Goal: Task Accomplishment & Management: Complete application form

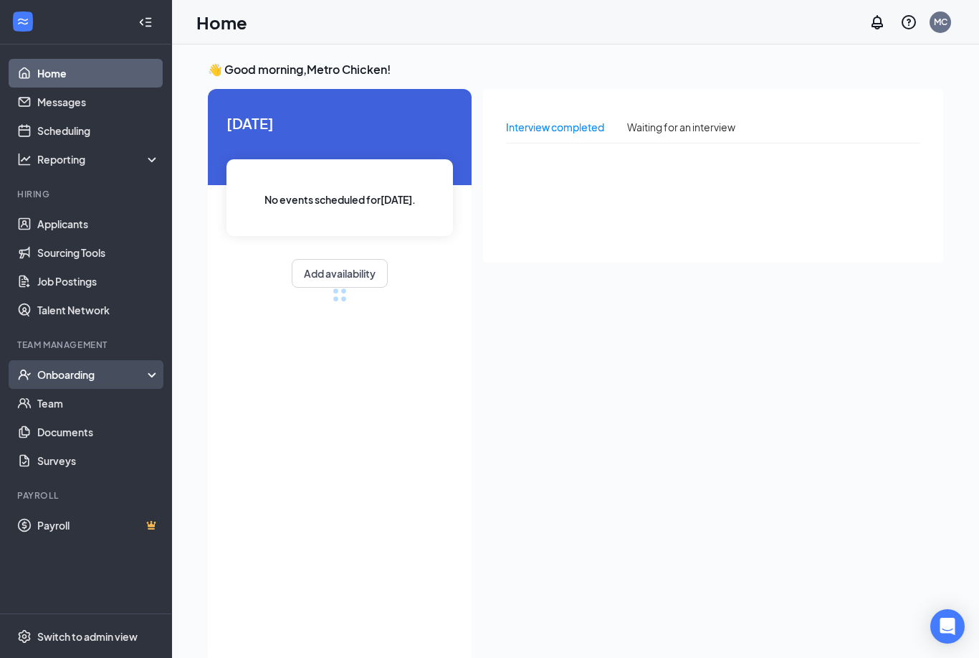
click at [103, 371] on div "Onboarding" at bounding box center [92, 374] width 110 height 14
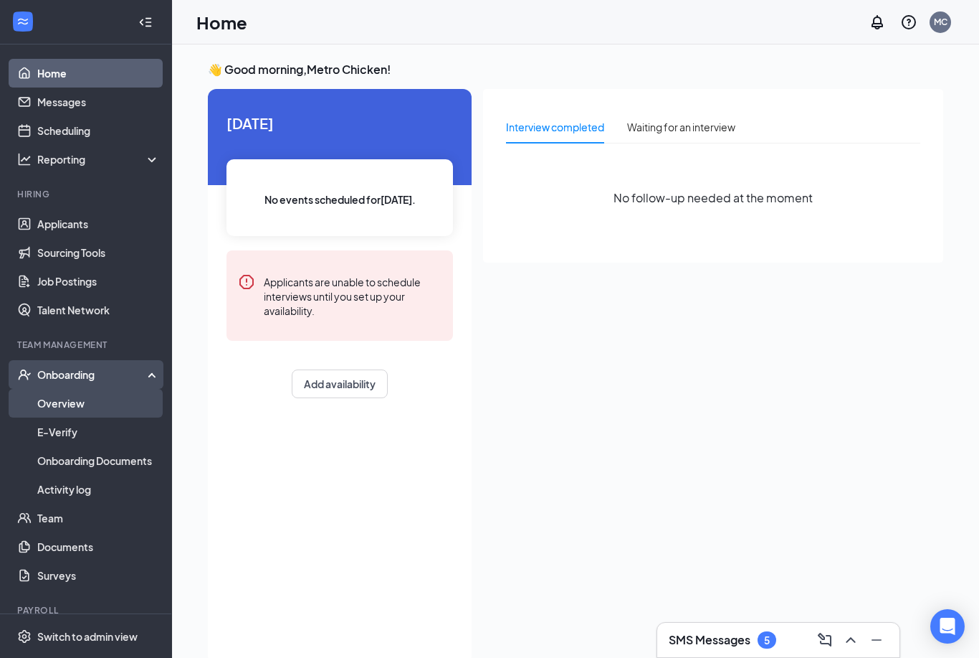
click at [108, 399] on link "Overview" at bounding box center [98, 403] width 123 height 29
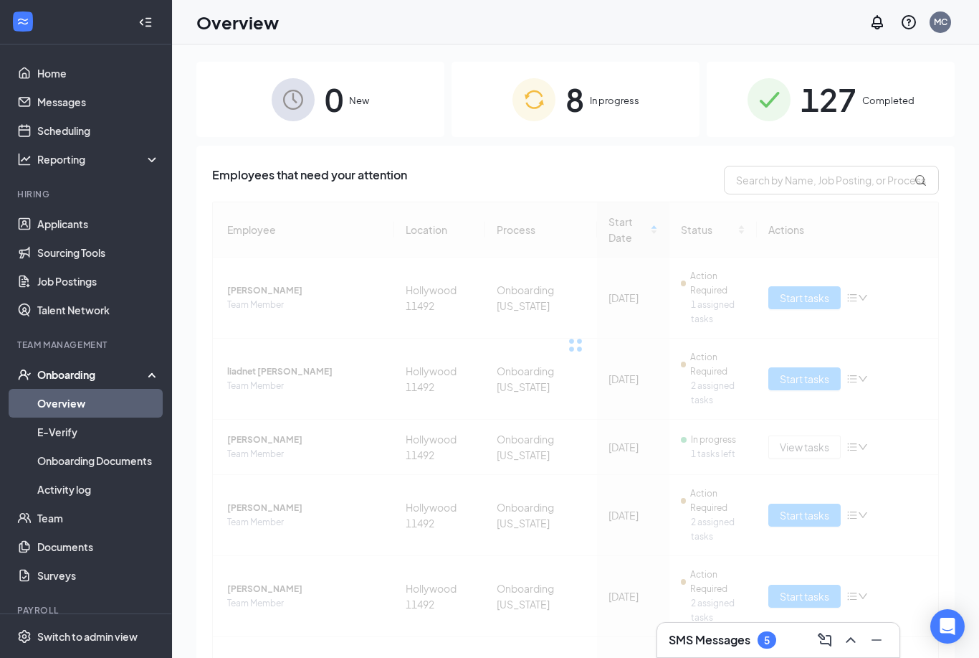
click at [536, 100] on img at bounding box center [534, 99] width 43 height 43
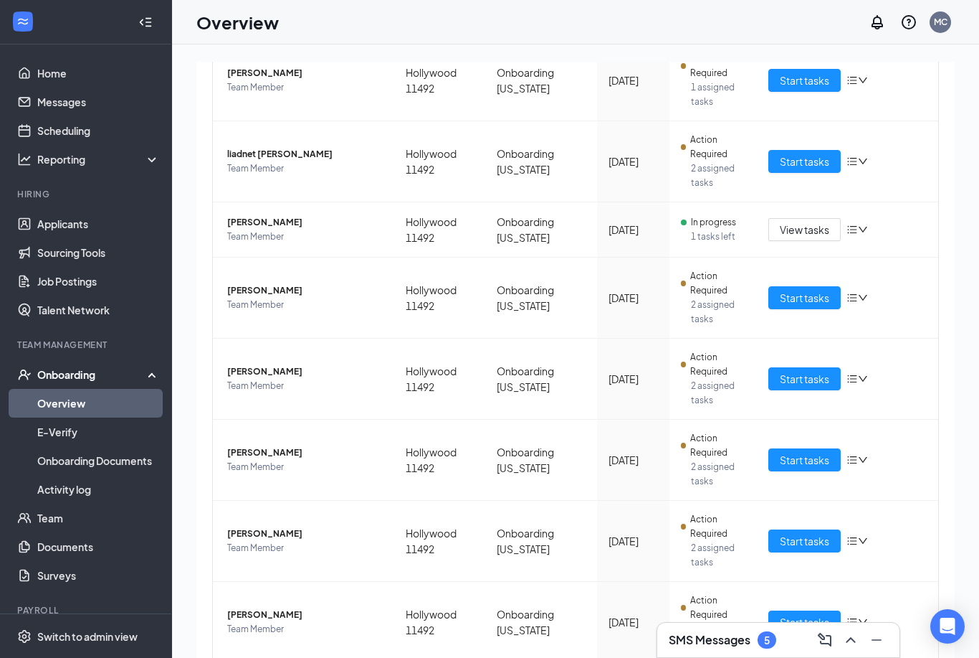
scroll to position [222, 0]
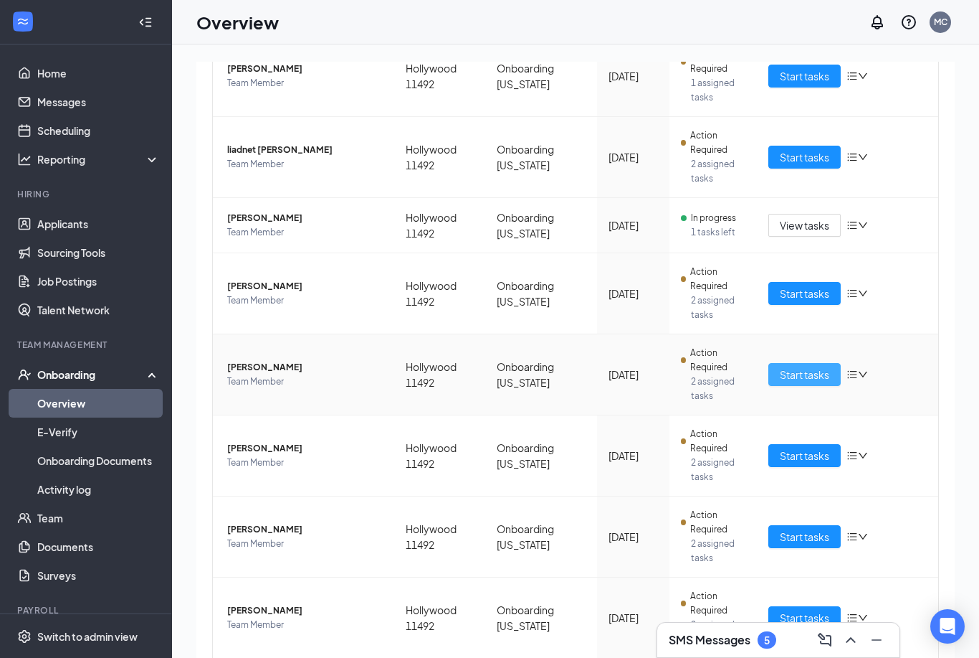
click at [813, 382] on button "Start tasks" at bounding box center [805, 374] width 72 height 23
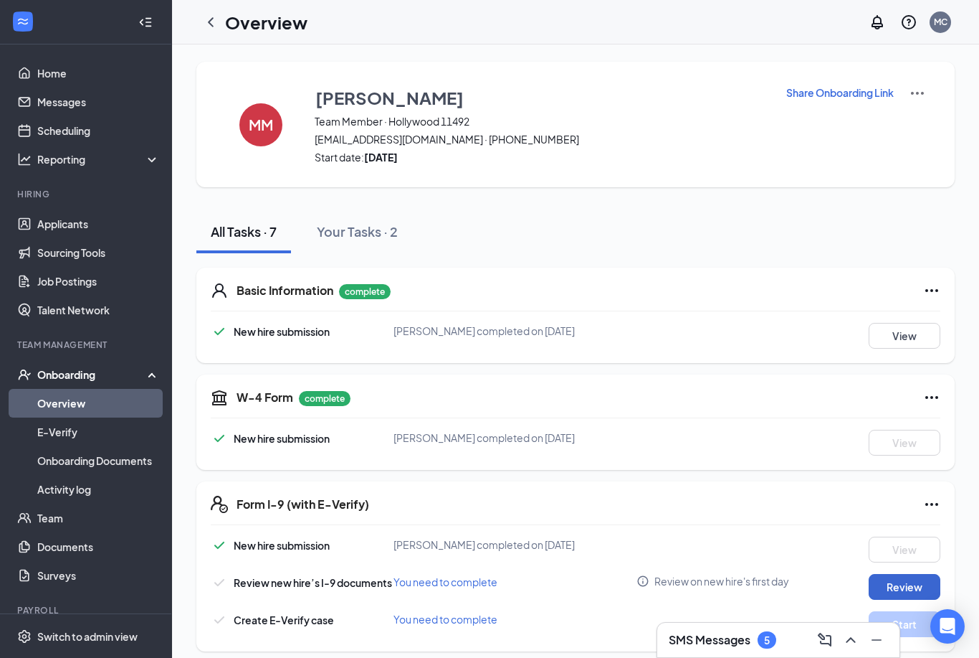
click at [900, 596] on button "Review" at bounding box center [905, 587] width 72 height 26
type input "[DATE]"
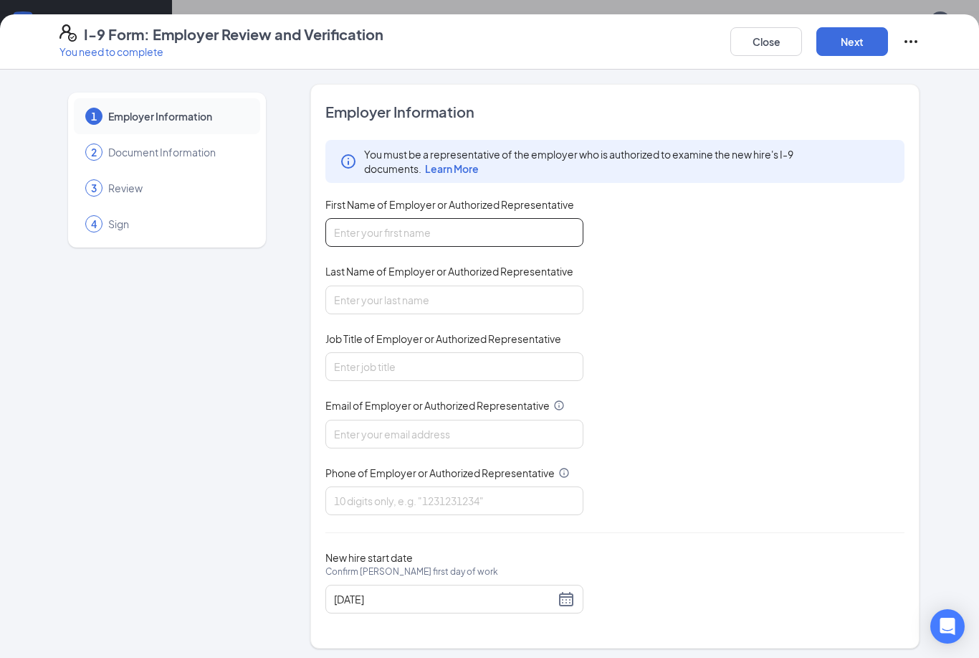
click at [538, 219] on input "First Name of Employer or Authorized Representative" at bounding box center [455, 232] width 258 height 29
type input "Natekerria"
type input "[PERSON_NAME]"
click at [546, 366] on input "FN" at bounding box center [455, 366] width 258 height 29
type input "F"
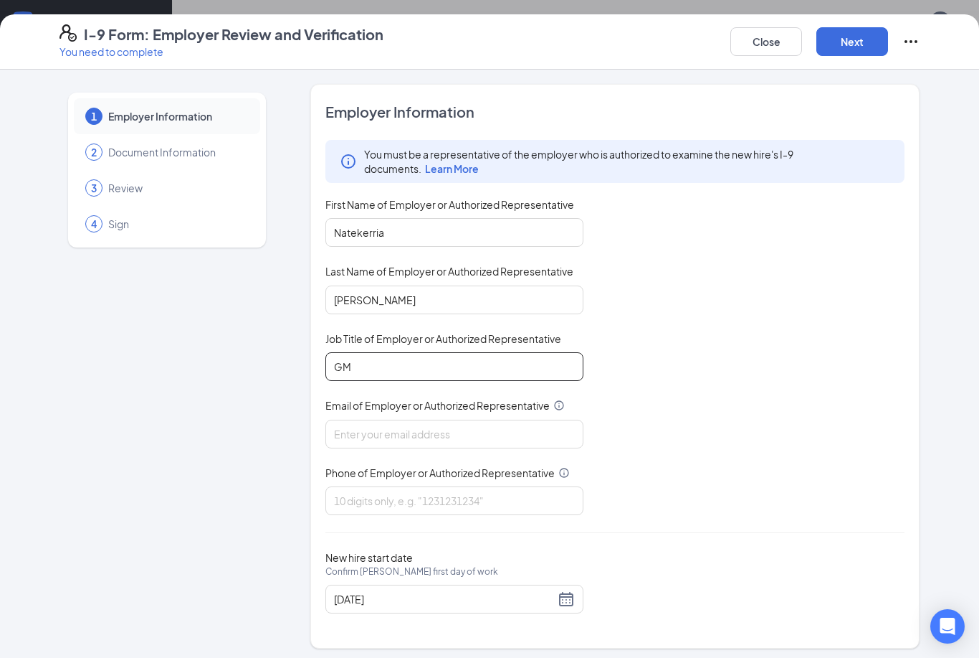
type input "GM"
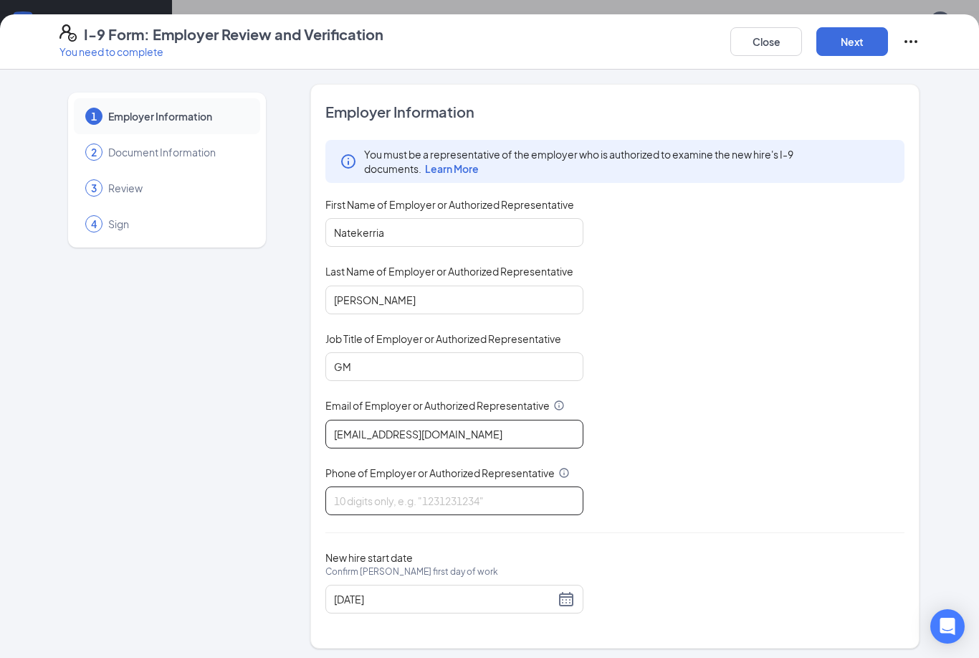
type input "[EMAIL_ADDRESS][DOMAIN_NAME]"
click at [483, 490] on input "Phone of Employer or Authorized Representative" at bounding box center [455, 500] width 258 height 29
type input "9543552574"
click at [766, 553] on div "New hire start date Confirm [PERSON_NAME] first day of work [DATE]" at bounding box center [615, 582] width 579 height 62
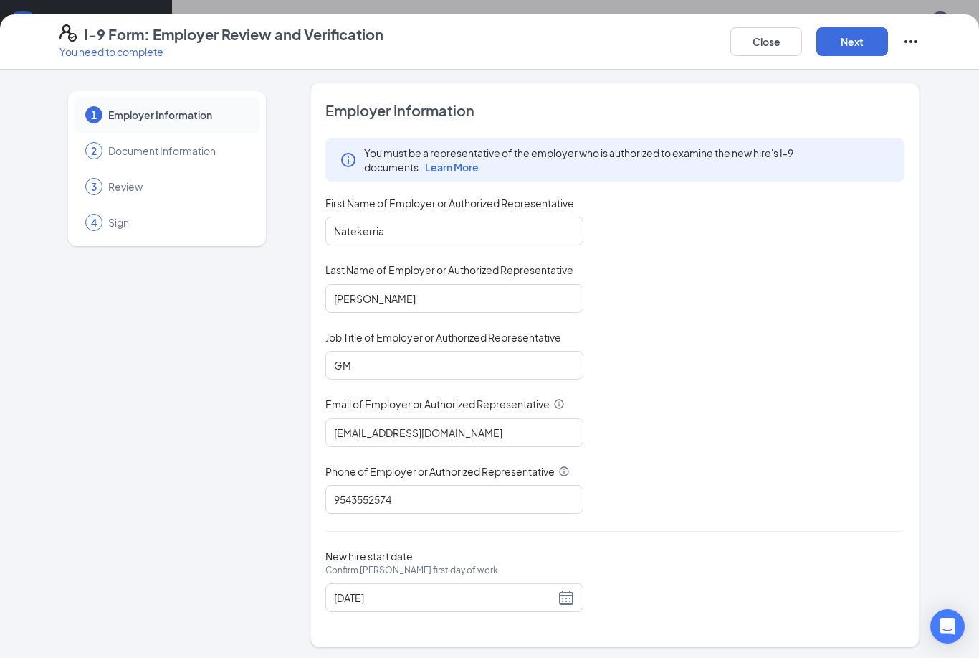
scroll to position [1, 0]
click at [847, 39] on html "Home Messages Scheduling Reporting Hiring Applicants Sourcing Tools Job Posting…" at bounding box center [489, 329] width 979 height 658
click at [847, 40] on button "Next" at bounding box center [853, 41] width 72 height 29
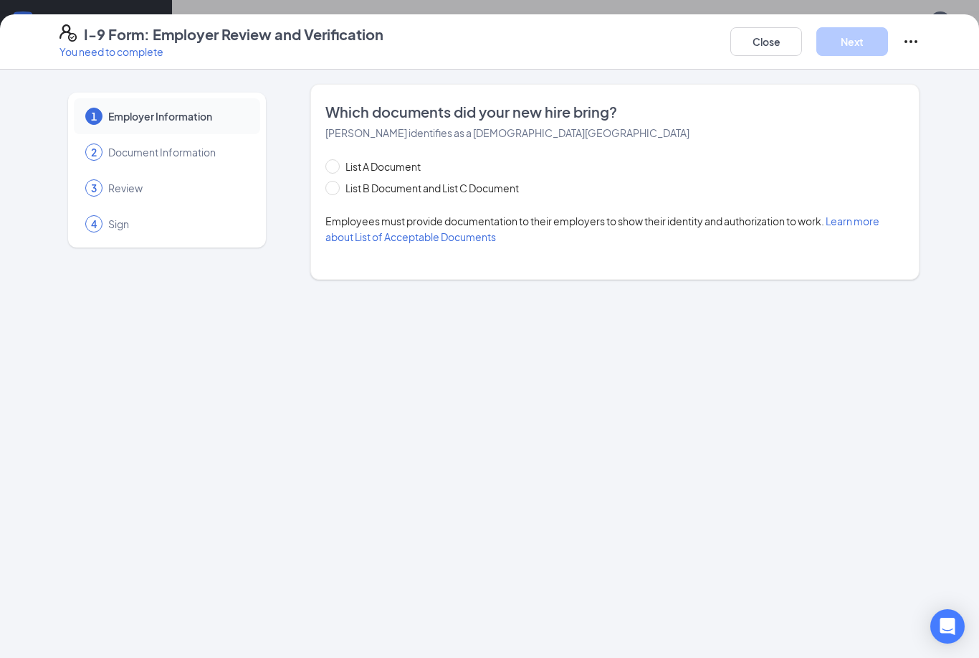
scroll to position [0, 0]
click at [378, 195] on span "List B Document and List C Document" at bounding box center [432, 188] width 185 height 16
click at [336, 191] on input "List B Document and List C Document" at bounding box center [331, 186] width 10 height 10
radio input "true"
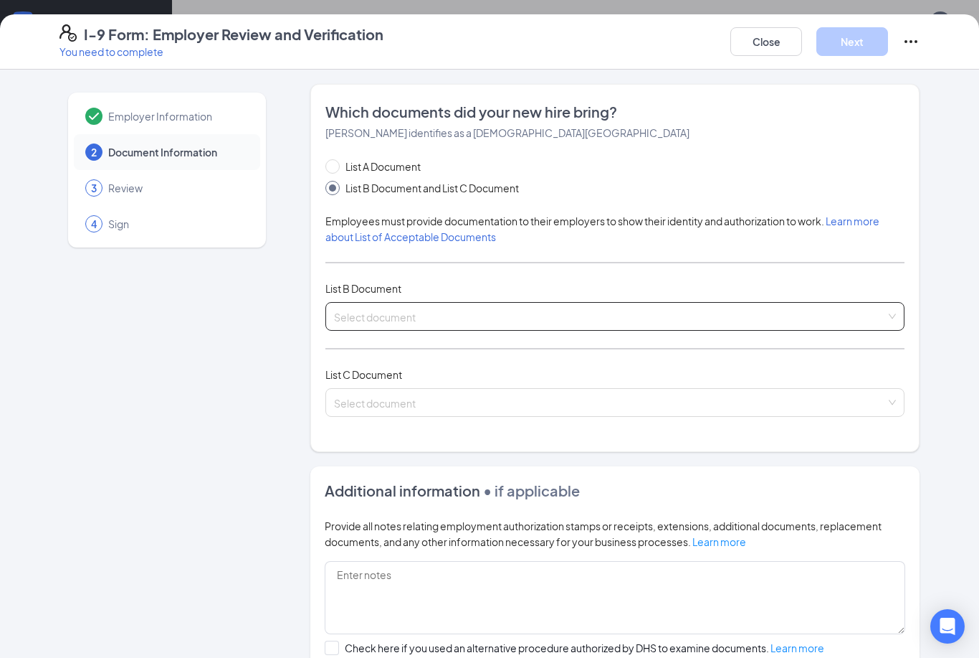
click at [475, 315] on input "search" at bounding box center [610, 314] width 552 height 22
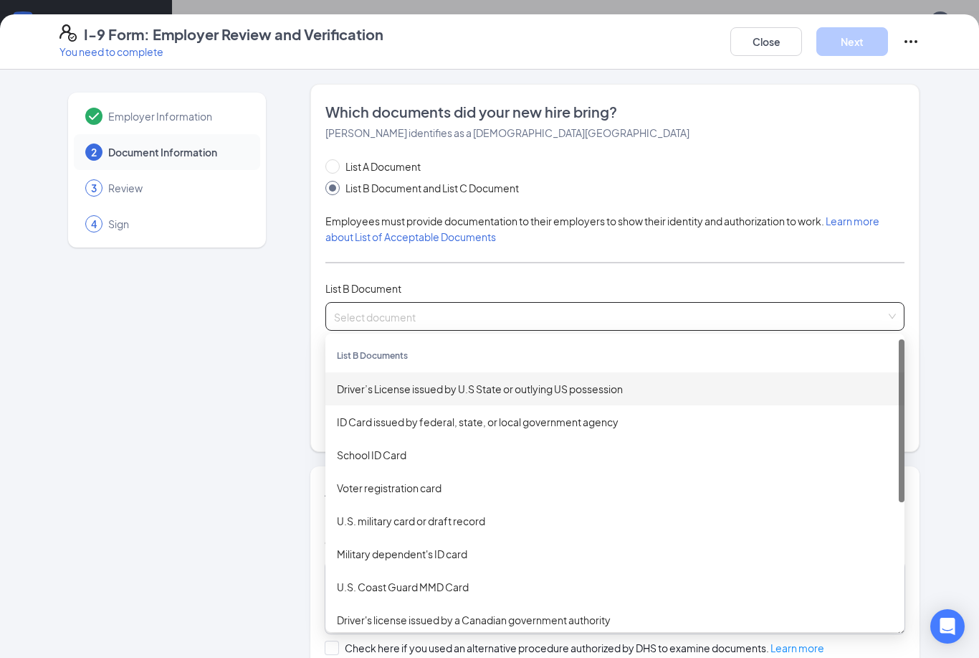
click at [470, 402] on div "Driver’s License issued by U.S State or outlying US possession" at bounding box center [615, 388] width 579 height 33
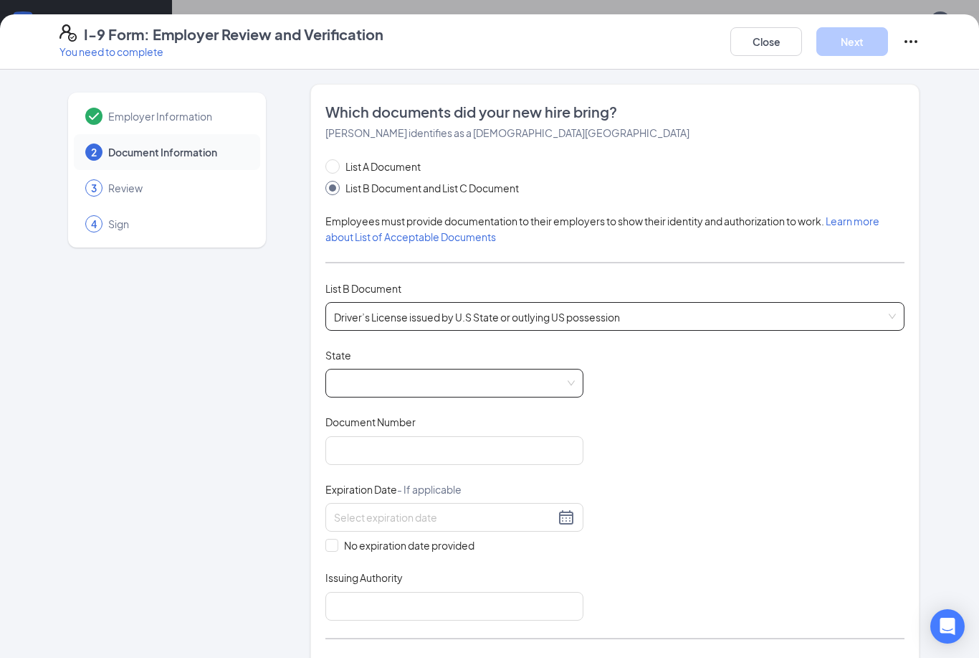
click at [447, 377] on span at bounding box center [454, 382] width 241 height 27
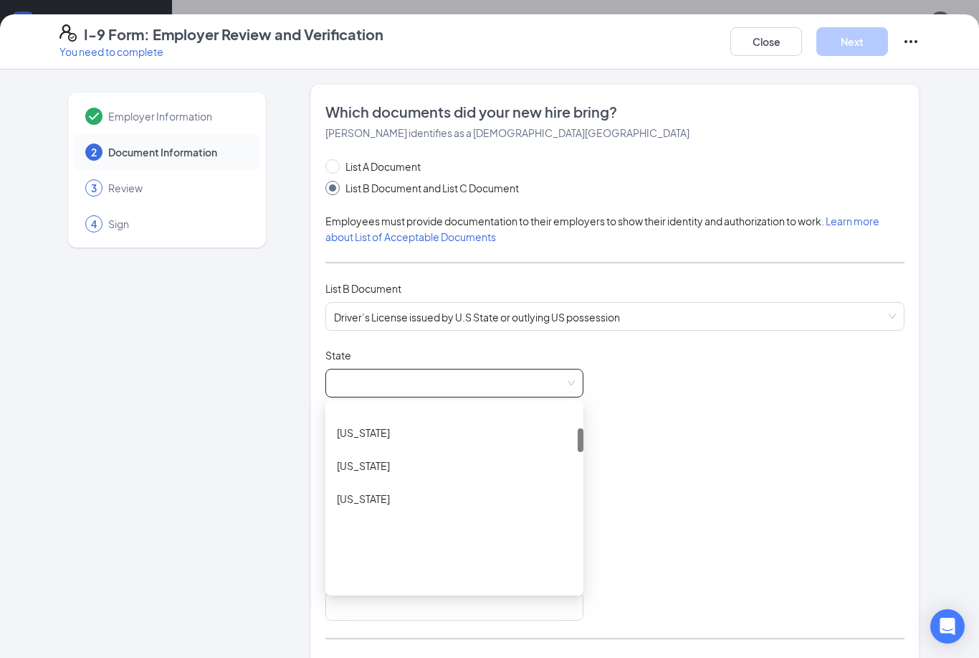
scroll to position [318, 0]
click at [501, 427] on div "[US_STATE]" at bounding box center [454, 435] width 235 height 16
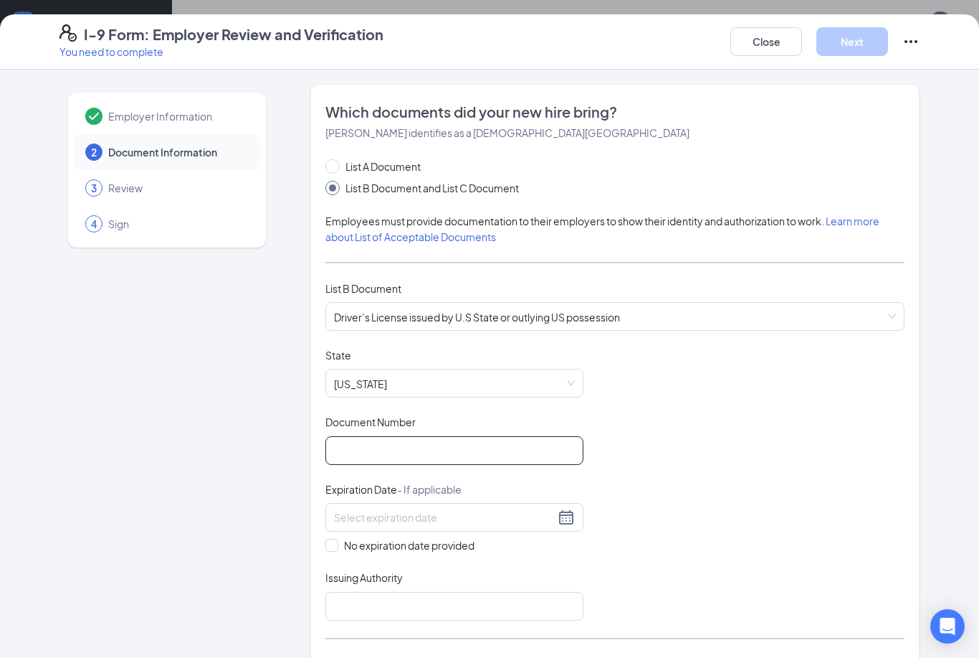
click at [429, 460] on input "Document Number" at bounding box center [455, 450] width 258 height 29
type input "M627477515000"
click at [381, 520] on input at bounding box center [444, 517] width 221 height 16
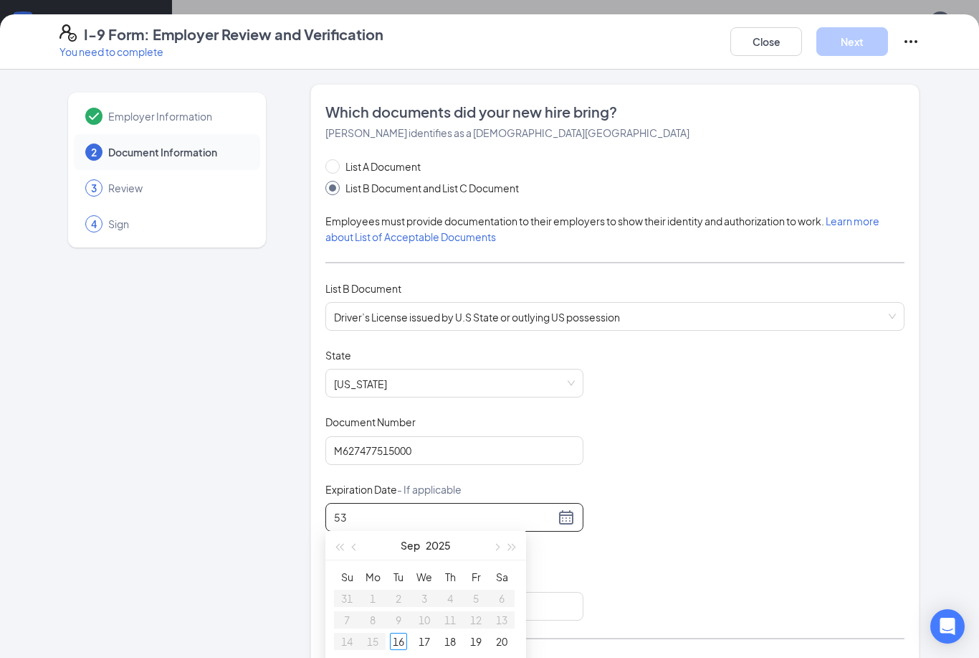
type input "5"
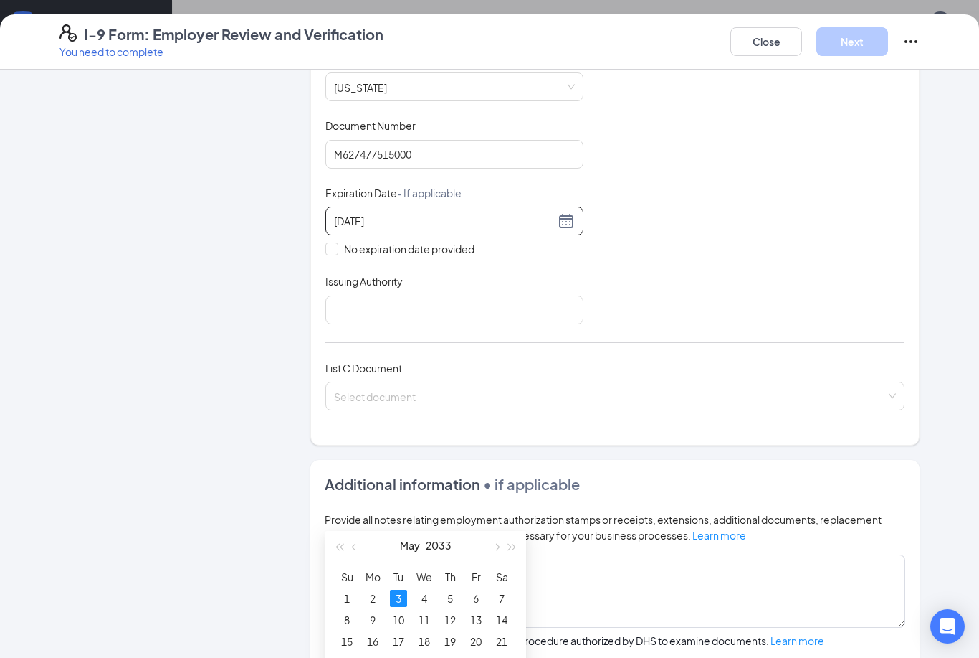
scroll to position [298, 0]
click at [409, 592] on td "3" at bounding box center [399, 598] width 26 height 22
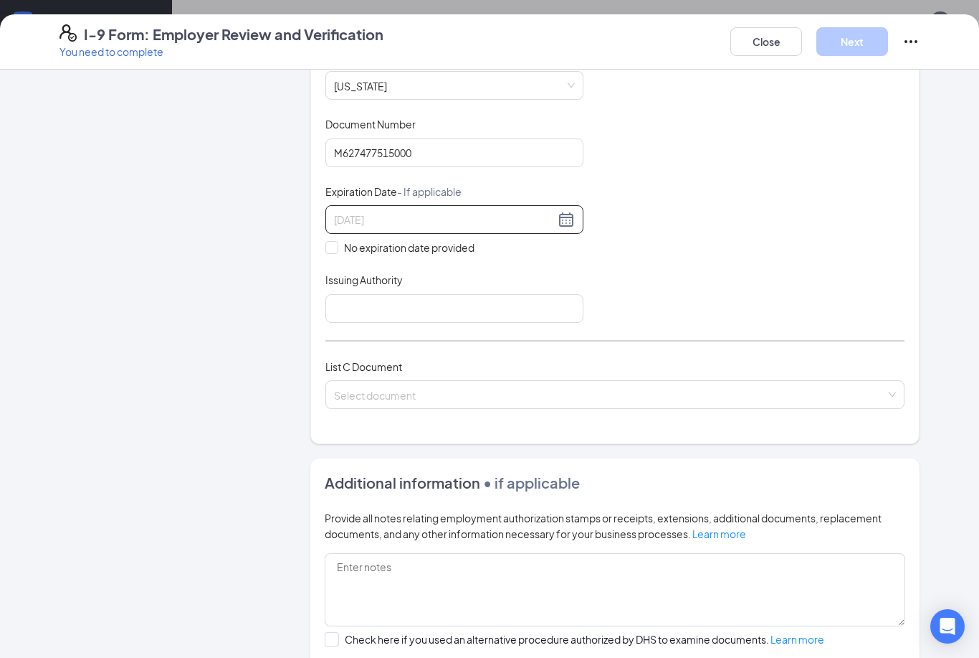
type input "[DATE]"
click at [946, 251] on div "Employer Information 2 Document Information 3 Review 4 Sign Which documents did…" at bounding box center [490, 294] width 918 height 1017
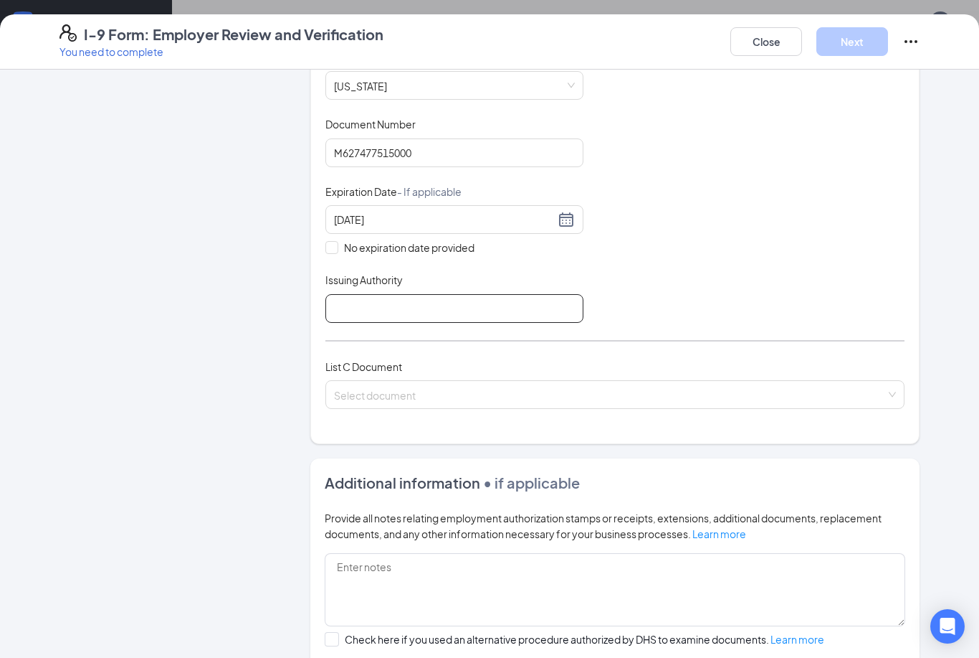
click at [541, 300] on input "Issuing Authority" at bounding box center [455, 308] width 258 height 29
type input "FL CMV"
click at [809, 394] on input "search" at bounding box center [610, 392] width 552 height 22
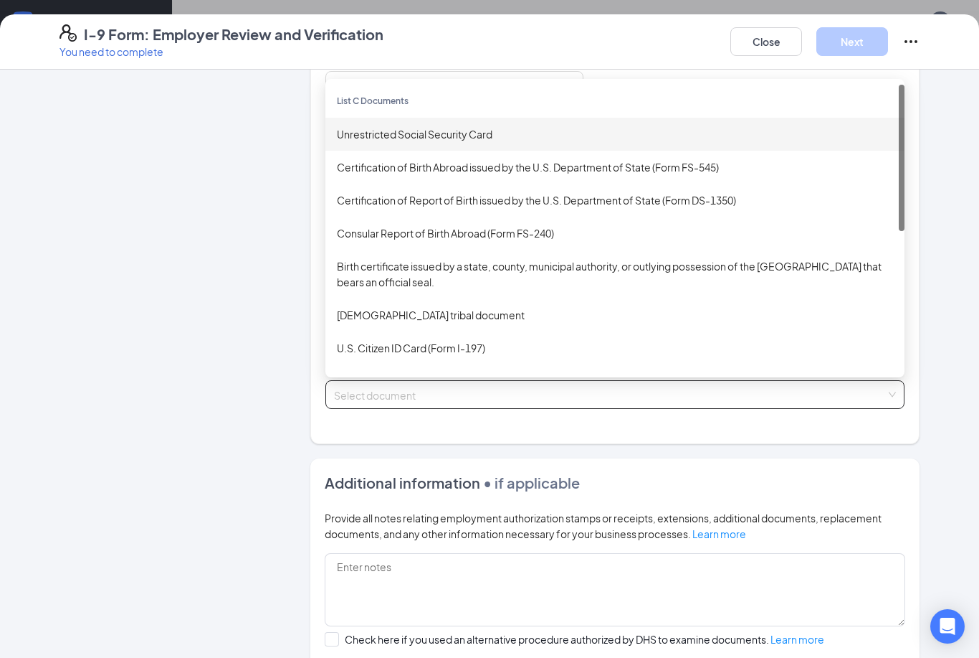
click at [627, 126] on div "Unrestricted Social Security Card" at bounding box center [615, 134] width 556 height 16
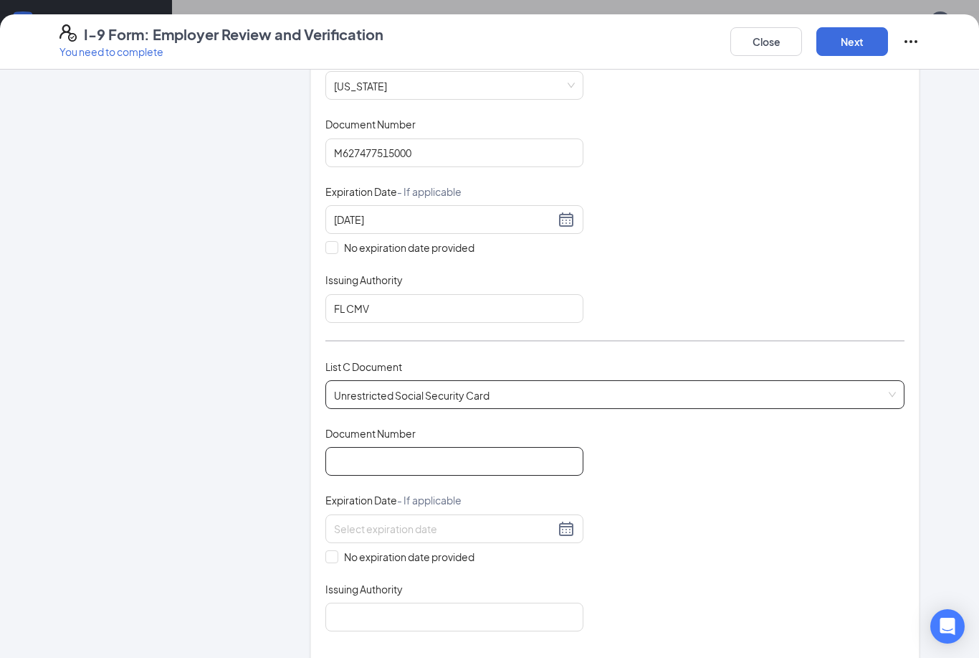
click at [485, 455] on input "Document Number" at bounding box center [455, 461] width 258 height 29
type input "760505957"
click at [346, 551] on span "No expiration date provided" at bounding box center [409, 557] width 142 height 16
click at [336, 551] on input "No expiration date provided" at bounding box center [331, 555] width 10 height 10
checkbox input "true"
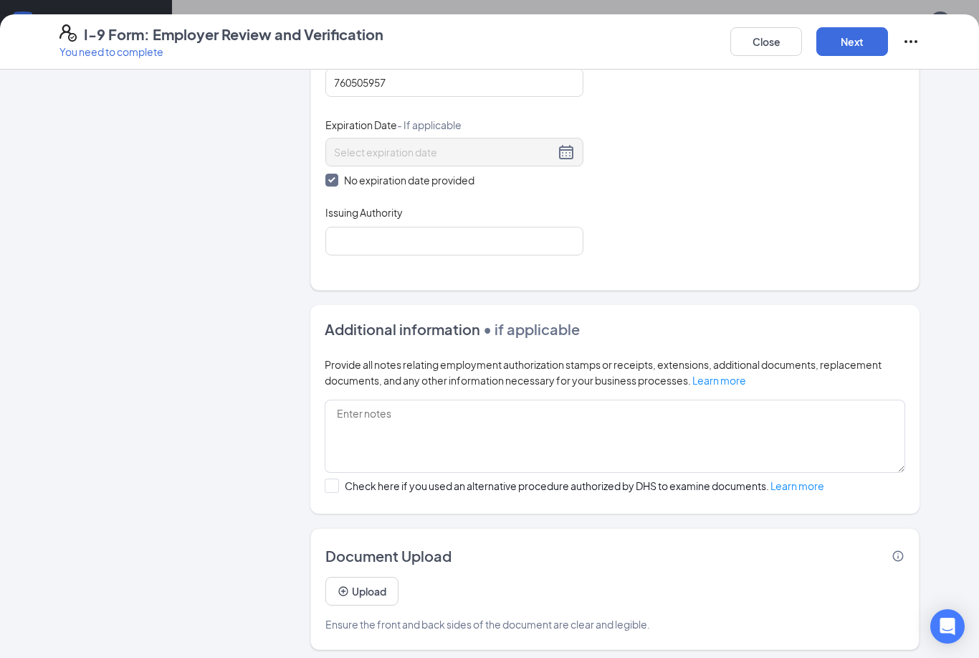
scroll to position [675, 0]
click at [369, 596] on button "Upload" at bounding box center [362, 592] width 73 height 29
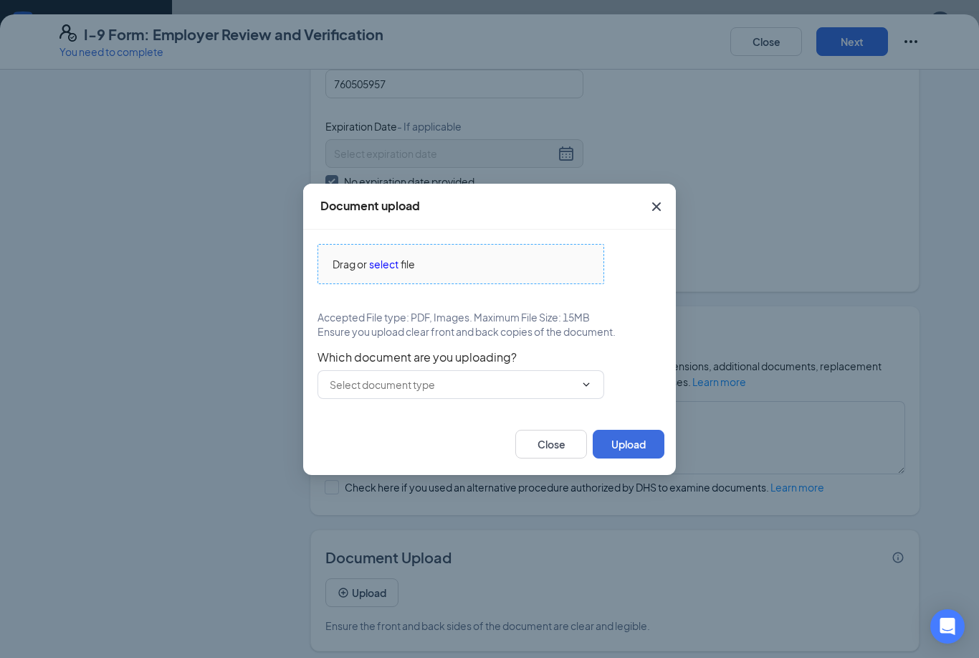
click at [387, 272] on span "Drag or select file" at bounding box center [460, 264] width 285 height 39
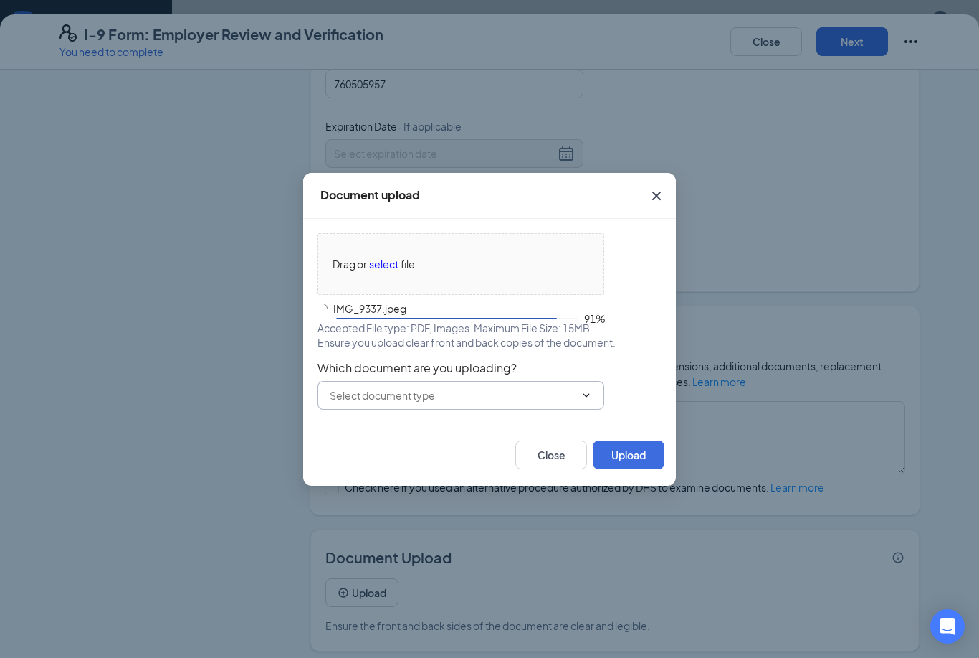
click at [562, 400] on input "text" at bounding box center [452, 395] width 245 height 16
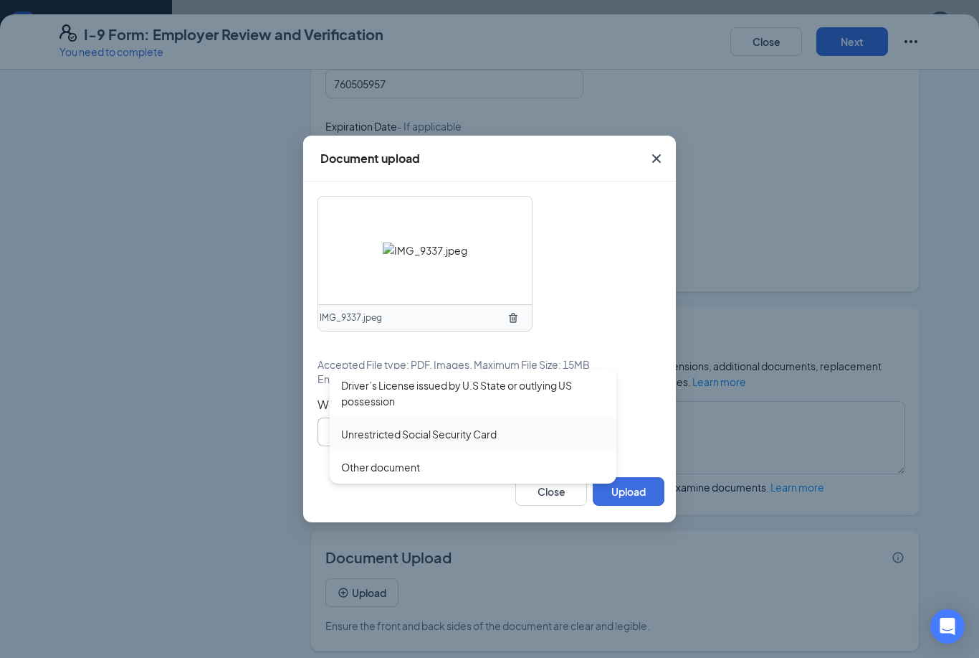
click at [520, 437] on div "Unrestricted Social Security Card" at bounding box center [473, 434] width 264 height 16
type input "Unrestricted Social Security Card"
